Goal: Task Accomplishment & Management: Manage account settings

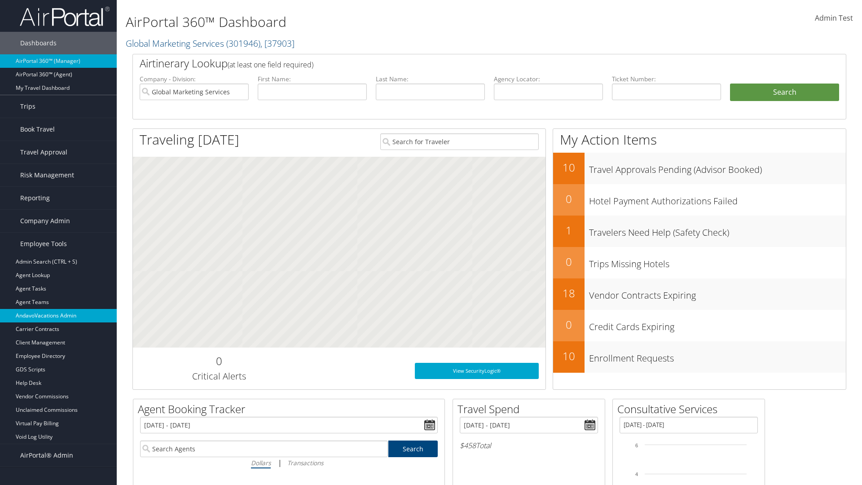
click at [58, 315] on link "AndavoVacations Admin" at bounding box center [58, 315] width 117 height 13
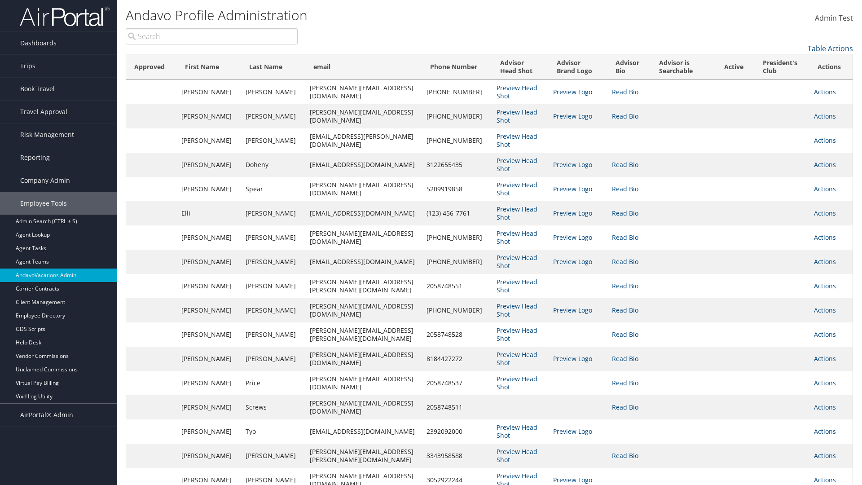
click at [822, 92] on link "Actions" at bounding box center [825, 91] width 22 height 9
click at [781, 120] on link "Edit" at bounding box center [782, 120] width 98 height 15
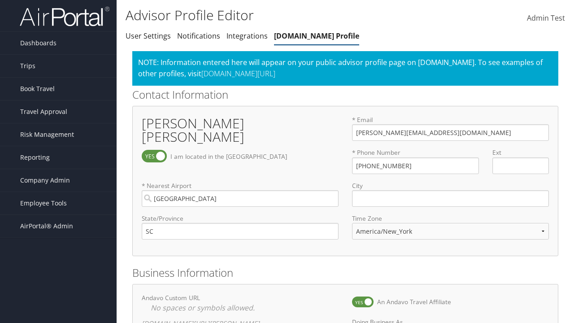
select select "153"
checkbox input "true"
